Goal: Transaction & Acquisition: Purchase product/service

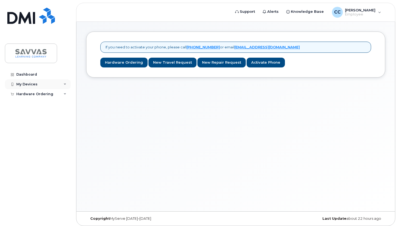
click at [54, 82] on div "My Devices" at bounding box center [38, 84] width 66 height 10
click at [123, 62] on link "Hardware Ordering" at bounding box center [123, 63] width 47 height 10
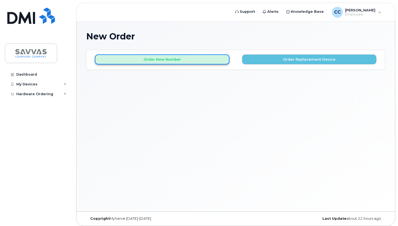
click at [188, 58] on button "Order New Number" at bounding box center [162, 59] width 135 height 10
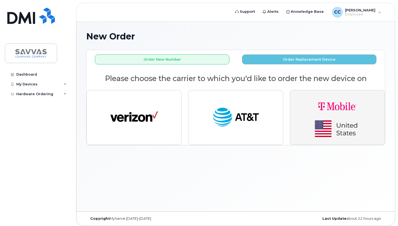
click at [332, 105] on img "button" at bounding box center [337, 118] width 76 height 46
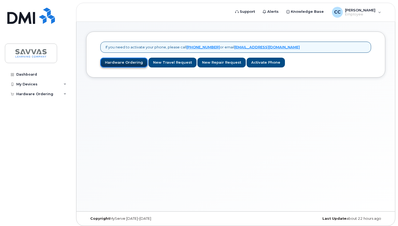
click at [131, 62] on link "Hardware Ordering" at bounding box center [123, 63] width 47 height 10
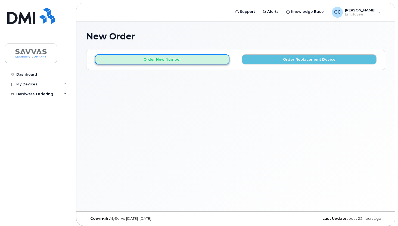
click at [195, 59] on button "Order New Number" at bounding box center [162, 59] width 135 height 10
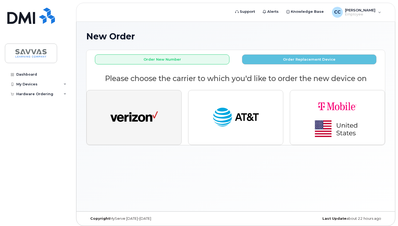
click at [155, 95] on button "button" at bounding box center [133, 117] width 95 height 55
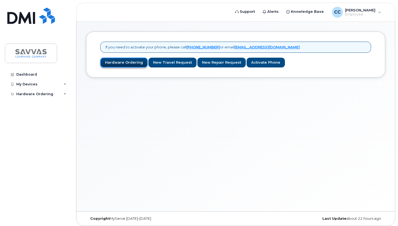
click at [129, 64] on link "Hardware Ordering" at bounding box center [123, 63] width 47 height 10
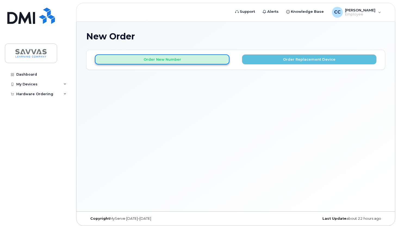
click at [218, 60] on button "Order New Number" at bounding box center [162, 59] width 135 height 10
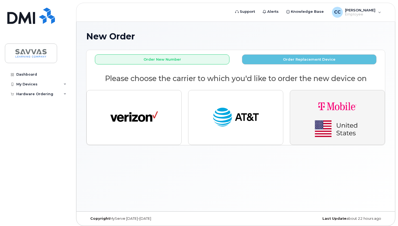
click at [348, 104] on img "button" at bounding box center [337, 118] width 76 height 46
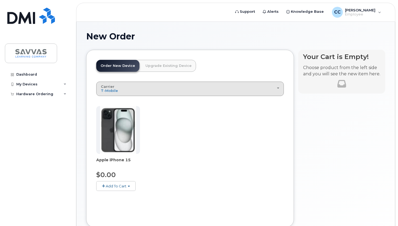
click at [270, 89] on div "Carrier Verizon Wireless AT&T Wireless T-Mobile" at bounding box center [190, 89] width 178 height 8
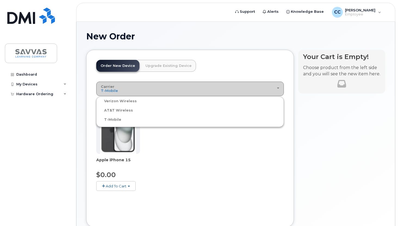
click at [229, 88] on div "Carrier Verizon Wireless AT&T Wireless T-Mobile" at bounding box center [190, 89] width 178 height 8
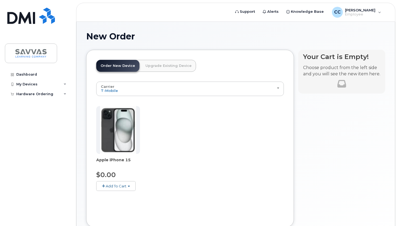
click at [115, 185] on span "Add To Cart" at bounding box center [116, 186] width 21 height 4
click at [128, 196] on link "$0.00 - 2 Year Activation (128GB)" at bounding box center [133, 196] width 70 height 7
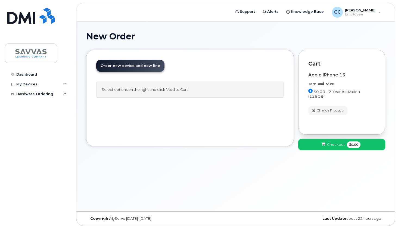
click at [339, 146] on span "Checkout" at bounding box center [336, 144] width 18 height 5
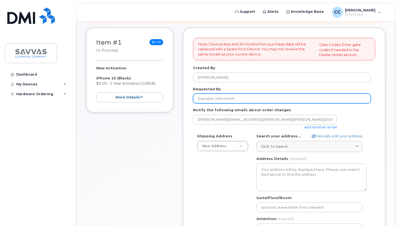
scroll to position [99, 0]
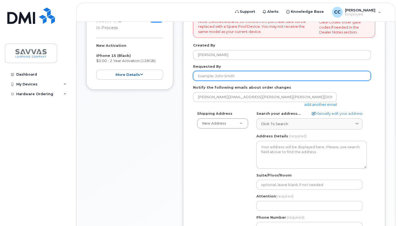
click at [214, 77] on input "Requested By" at bounding box center [282, 76] width 178 height 10
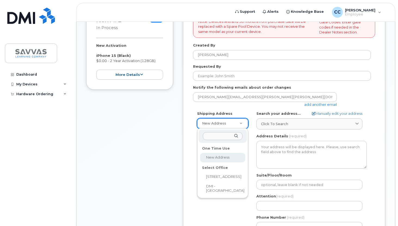
select select
click at [219, 136] on input "text" at bounding box center [223, 136] width 40 height 8
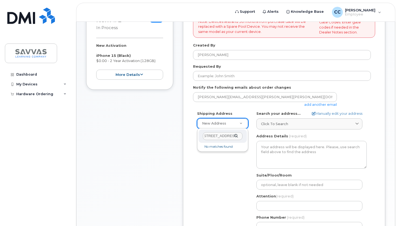
scroll to position [0, 0]
type input "1"
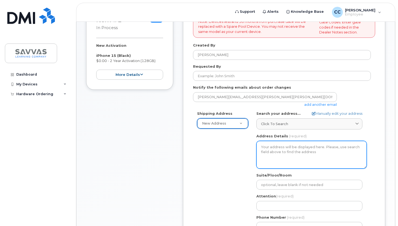
click at [280, 146] on textarea "Address Details" at bounding box center [311, 155] width 110 height 28
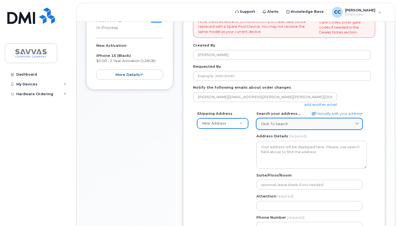
click at [329, 120] on link "Click to search" at bounding box center [309, 123] width 106 height 11
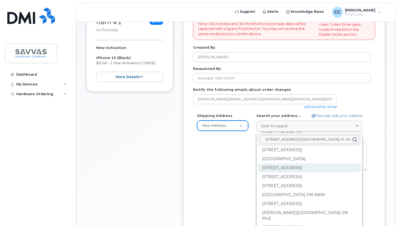
scroll to position [99, 0]
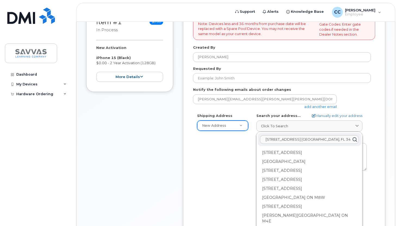
click at [374, 131] on div "Shipping Address New Address New Address 1667 Crestline Drive, Atlanta, GA 3034…" at bounding box center [284, 175] width 182 height 125
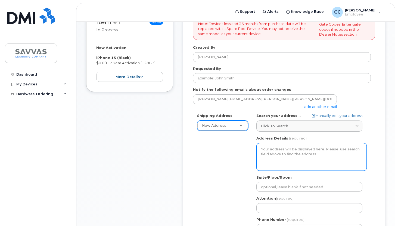
click at [301, 151] on textarea "Address Details" at bounding box center [311, 157] width 110 height 28
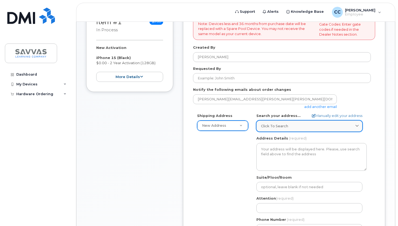
click at [297, 124] on div "Click to search" at bounding box center [309, 125] width 97 height 5
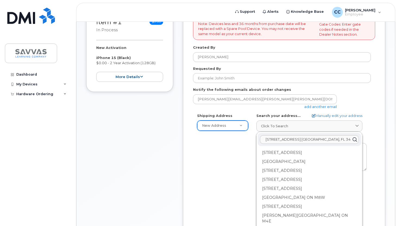
click at [249, 156] on div "Shipping Address New Address New Address 1667 Crestline Drive, Atlanta, GA 3034…" at bounding box center [282, 175] width 178 height 125
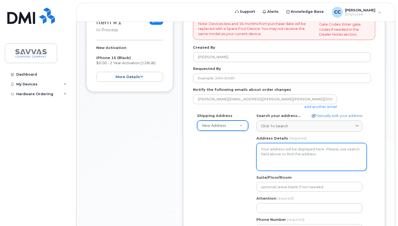
click at [272, 154] on textarea "Address Details" at bounding box center [311, 157] width 110 height 28
click at [299, 153] on textarea "Address Details" at bounding box center [311, 157] width 110 height 28
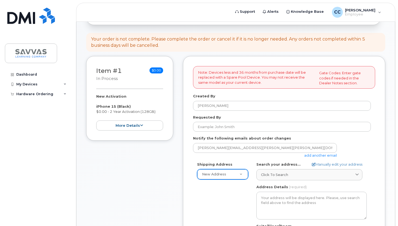
scroll to position [48, 0]
click at [141, 126] on icon at bounding box center [141, 126] width 3 height 4
click at [0, 0] on div "Request New Activation Employee Carrier Base T-Mobile Requested Device iPhone 1…" at bounding box center [0, 0] width 0 height 0
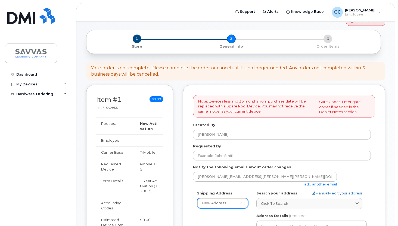
scroll to position [12, 0]
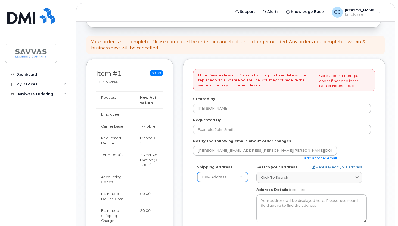
scroll to position [90, 0]
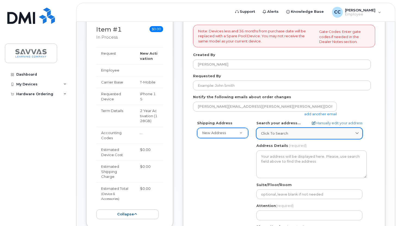
click at [281, 134] on span "Click to search" at bounding box center [274, 133] width 27 height 5
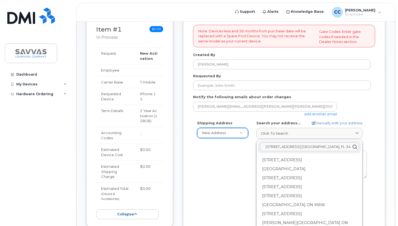
click at [292, 146] on input "11608 Ashlin Park Blvd. Windermere, FL 34786" at bounding box center [309, 146] width 99 height 9
click at [355, 146] on icon at bounding box center [355, 147] width 8 height 8
click at [353, 147] on icon at bounding box center [355, 147] width 8 height 8
click at [280, 147] on input "11608 Ashlin Park Blvd. Windermere, FL 34786" at bounding box center [309, 146] width 99 height 9
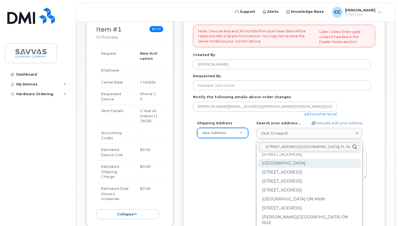
scroll to position [105, 0]
click at [309, 147] on input "11608 Ashlin Park Blvd. Windermere, FL 34786" at bounding box center [309, 146] width 99 height 9
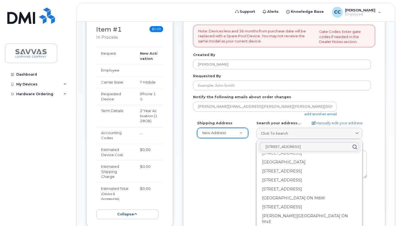
scroll to position [0, 0]
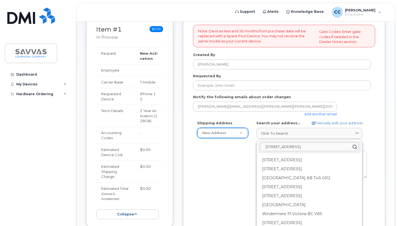
click at [332, 147] on input "11608 Ashlin Park Blvd Windermere, FL 34786" at bounding box center [309, 146] width 99 height 9
type input "11608 Ashlin Park Blvd Windermere FL 34786"
click at [312, 123] on icon at bounding box center [314, 123] width 4 height 4
select select
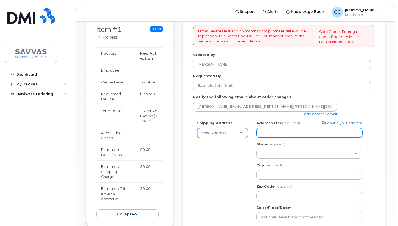
click at [289, 129] on input "Address Line (required)" at bounding box center [309, 133] width 106 height 10
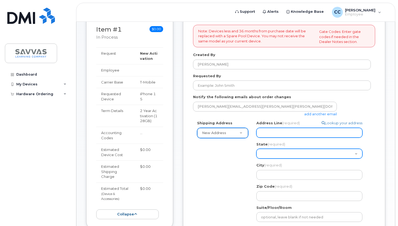
select select
type input "1"
select select
type input "11"
select select
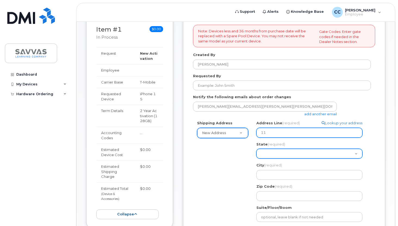
type input "116"
select select
type input "1160"
select select
type input "11608"
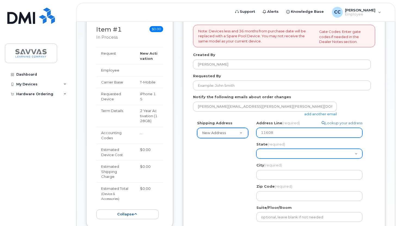
select select
type input "11608 A"
select select
type input "11608 Ash"
select select
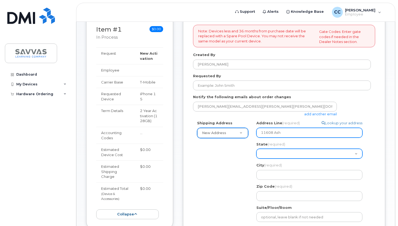
type input "11608 Ashl"
select select
type input "11608 Ashli"
select select
type input "11608 Ashlin"
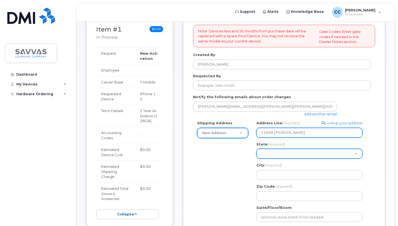
select select
type input "11608 Ashlin P"
select select
type input "11608 Ashlin Pa"
select select
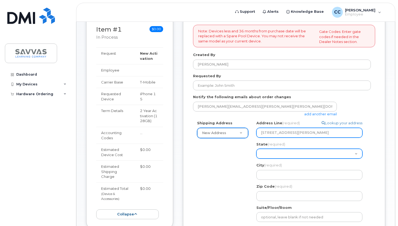
type input "11608 Ashlin Par"
select select
type input "11608 Ashlin Park"
select select
type input "11608 Ashlin Park B"
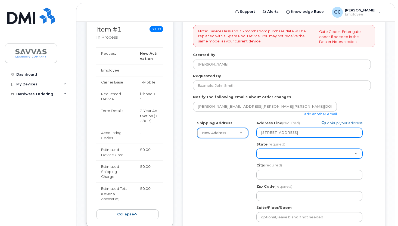
select select
type input "11608 Ashlin Park Bl"
select select
type input "11608 Ashlin Park Blv"
select select
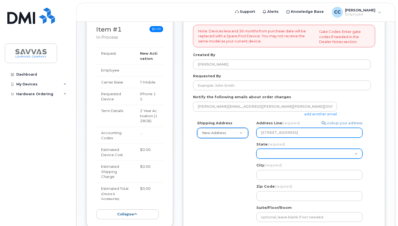
type input "11608 Ashlin Park Blvd"
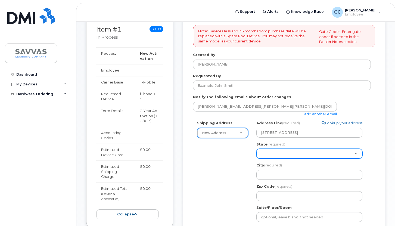
click at [341, 150] on select "Alabama Alaska American Samoa Arizona Arkansas California Colorado Connecticut …" at bounding box center [309, 154] width 106 height 10
select select "FL"
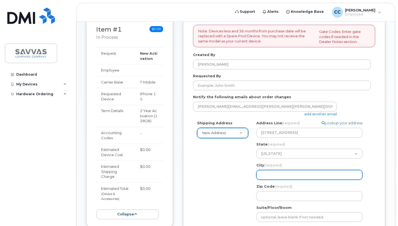
click at [270, 173] on input "City (required)" at bounding box center [309, 175] width 106 height 10
select select
type input "Wi"
select select
type input "Win"
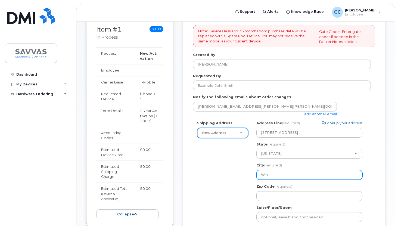
select select
type input "Wind"
select select
type input "Winde"
select select
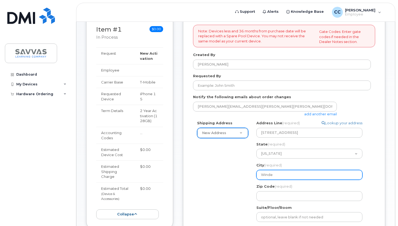
type input "Winder"
select select
type input "Winderme"
select select
type input "Windermer"
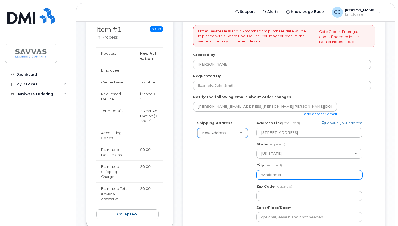
select select
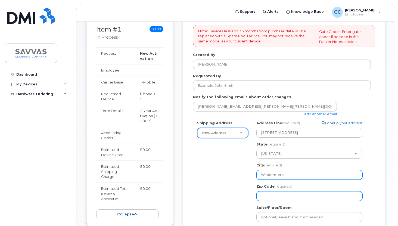
type input "Windermere"
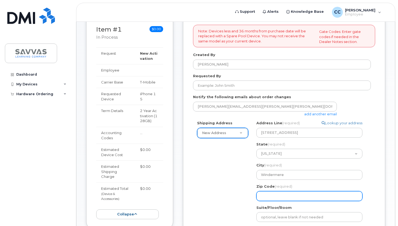
click at [310, 196] on input "Zip Code (required)" at bounding box center [309, 196] width 106 height 10
select select
type input "3"
select select
type input "34"
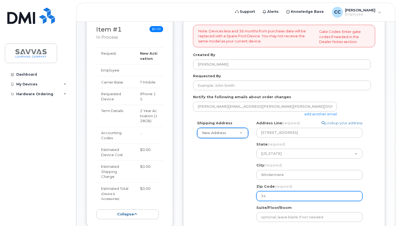
select select
type input "347"
select select
type input "3478"
select select
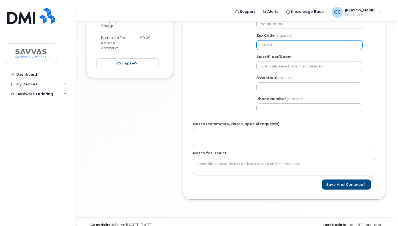
scroll to position [245, 0]
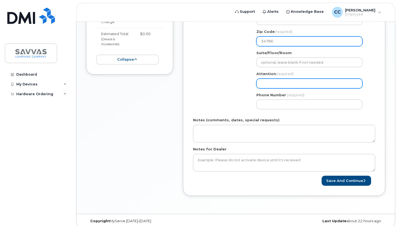
type input "34786"
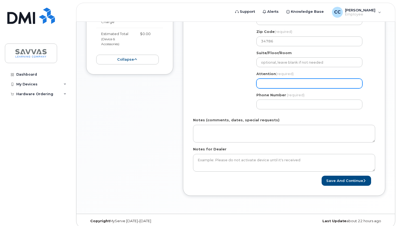
click at [280, 81] on input "Attention (required)" at bounding box center [309, 84] width 106 height 10
select select
type input "C"
select select
type input "Ch"
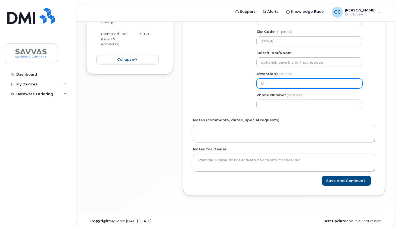
select select
type input "Chr"
select select
type input "Chri"
select select
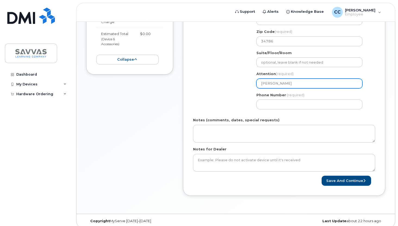
type input "Chris"
select select
type input "Chris C"
select select
type input "Chris Ci"
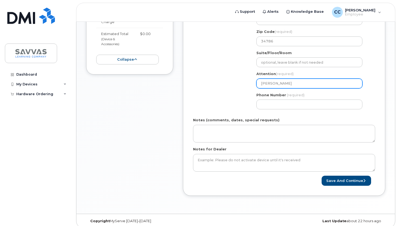
select select
type input "Chris Cic"
select select
type input "Chris Cicc"
select select
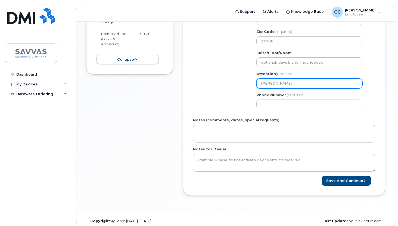
type input "Chris Cicco"
select select
type input "Chris Ciccoc"
select select
type input "Chris Ciccoce"
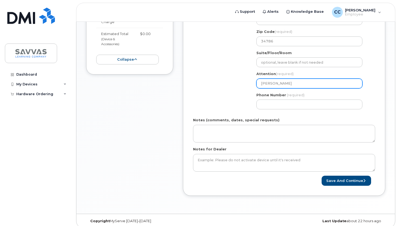
select select
type input "Chris Ciccocel"
select select
type input "Chris Ciccocell"
select select
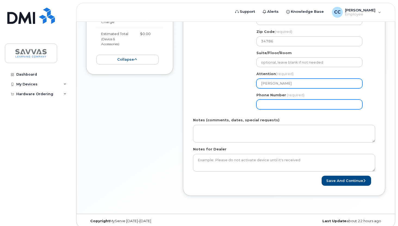
type input "[PERSON_NAME]"
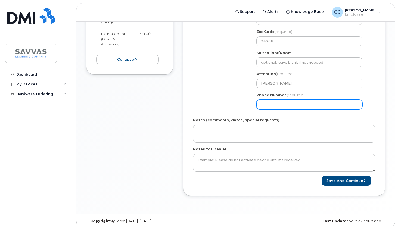
click at [299, 102] on input "Phone Number" at bounding box center [309, 104] width 106 height 10
type input "407"
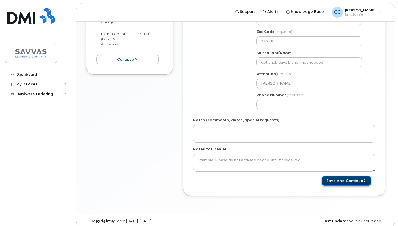
click at [348, 180] on button "Save and Continue" at bounding box center [346, 181] width 49 height 10
click at [306, 115] on form "Note: Devices less and 36 months from purchase date will be replaced with a Spa…" at bounding box center [284, 28] width 182 height 316
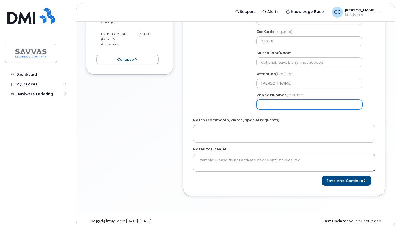
click at [292, 105] on input "Phone Number" at bounding box center [309, 104] width 106 height 10
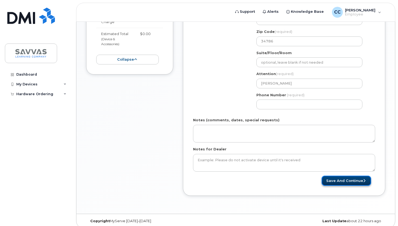
click at [352, 178] on button "Save and Continue" at bounding box center [346, 181] width 49 height 10
click at [289, 117] on form "Note: Devices less and 36 months from purchase date will be replaced with a Spa…" at bounding box center [284, 28] width 182 height 316
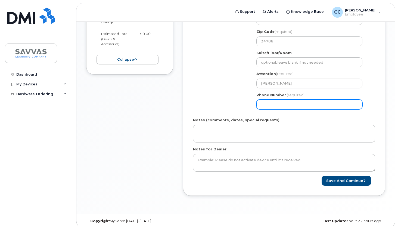
click at [288, 106] on input "Phone Number" at bounding box center [309, 104] width 106 height 10
click at [291, 105] on input "Phone Number" at bounding box center [309, 104] width 106 height 10
drag, startPoint x: 291, startPoint y: 105, endPoint x: 250, endPoint y: 101, distance: 41.2
click at [251, 101] on div "Shipping Address New Address New Address 1667 Crestline Drive, Atlanta, GA 3034…" at bounding box center [282, 40] width 178 height 148
type input "407947321"
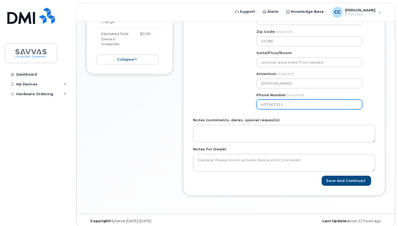
select select
type input "4079473215"
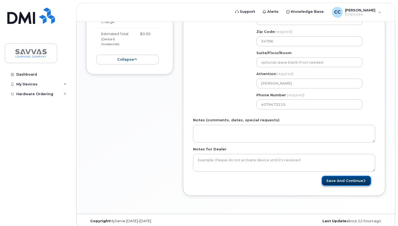
click at [345, 181] on button "Save and Continue" at bounding box center [346, 181] width 49 height 10
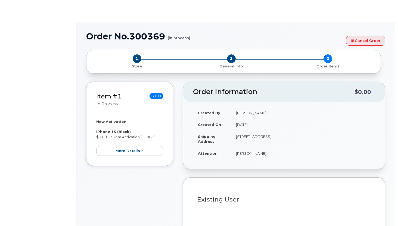
select select
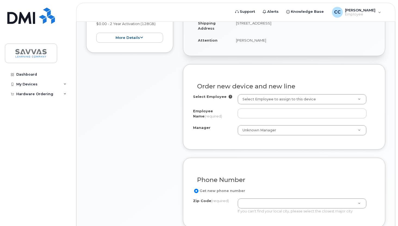
scroll to position [138, 0]
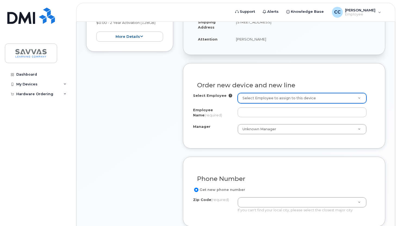
click at [229, 95] on icon at bounding box center [231, 96] width 4 height 4
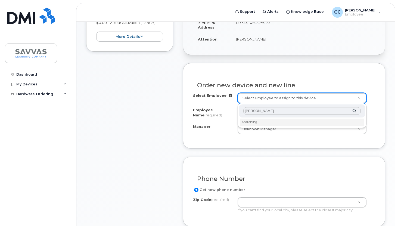
type input "christine ciccocelli"
drag, startPoint x: 281, startPoint y: 113, endPoint x: 244, endPoint y: 108, distance: 38.1
click at [244, 108] on div "christine ciccocelli" at bounding box center [302, 110] width 126 height 13
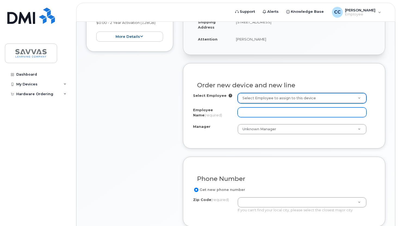
click at [248, 111] on input "Employee Name (required)" at bounding box center [302, 112] width 129 height 10
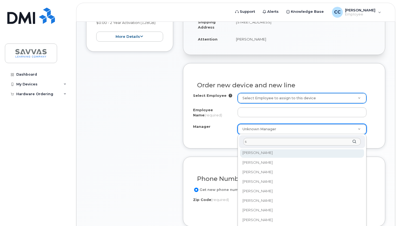
scroll to position [0, 0]
type input "stacey"
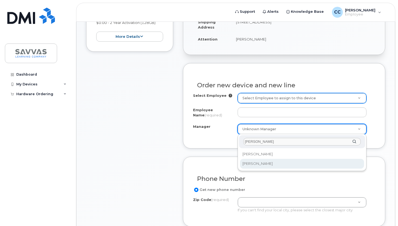
select select "2015696"
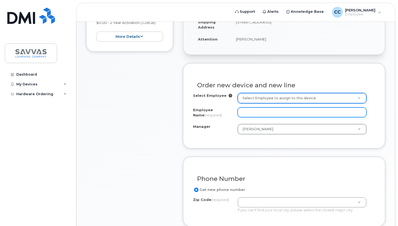
click at [256, 110] on input "Employee Name (required)" at bounding box center [302, 112] width 129 height 10
click at [285, 112] on input "[PERSON_NAME]" at bounding box center [302, 112] width 129 height 10
click at [251, 112] on input "[PERSON_NAME]" at bounding box center [302, 112] width 129 height 10
type input "[PERSON_NAME]"
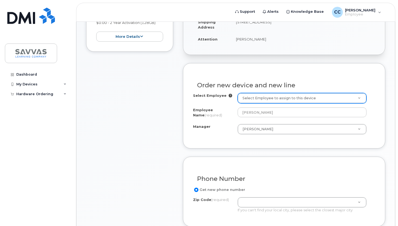
click at [278, 142] on div "Order new device and new line Select Employee Select Employee to assign to this…" at bounding box center [284, 105] width 202 height 85
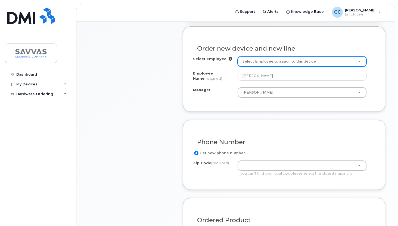
scroll to position [209, 0]
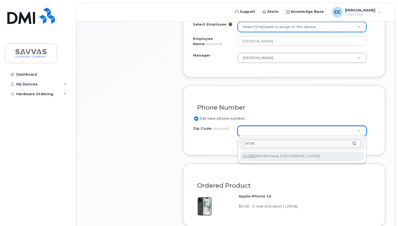
type input "34786"
type input "34786 (Windermere, FL)"
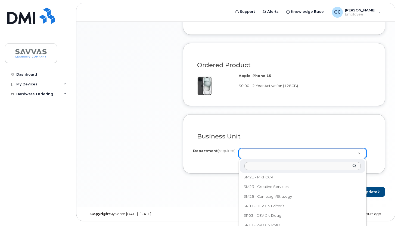
scroll to position [171, 0]
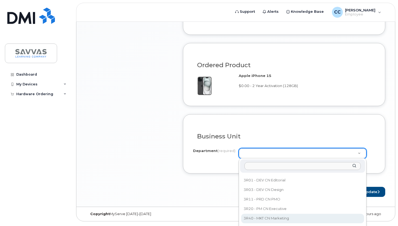
click at [261, 168] on input "text" at bounding box center [302, 166] width 117 height 8
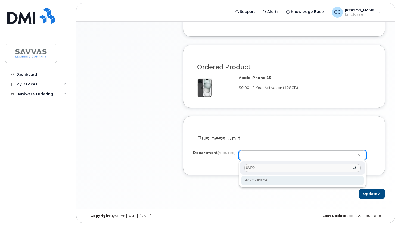
type input "6M20"
select select "6M20 - Inside"
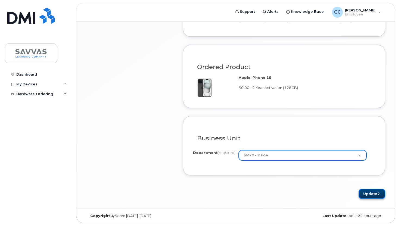
click at [378, 193] on icon "submit" at bounding box center [378, 194] width 2 height 4
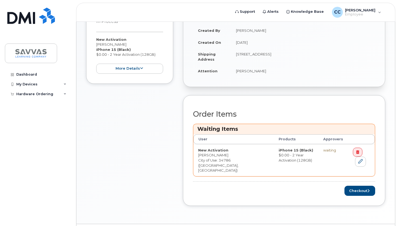
scroll to position [139, 0]
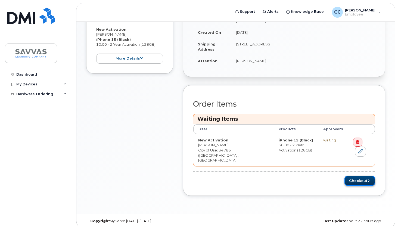
click at [364, 177] on button "Checkout" at bounding box center [359, 181] width 31 height 10
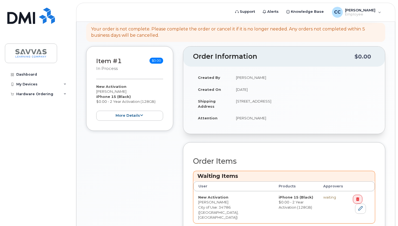
scroll to position [59, 0]
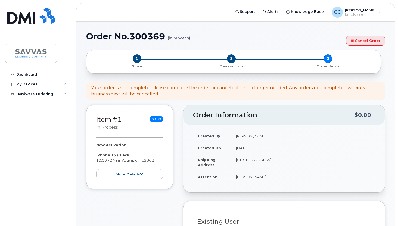
select select
